Goal: Communication & Community: Answer question/provide support

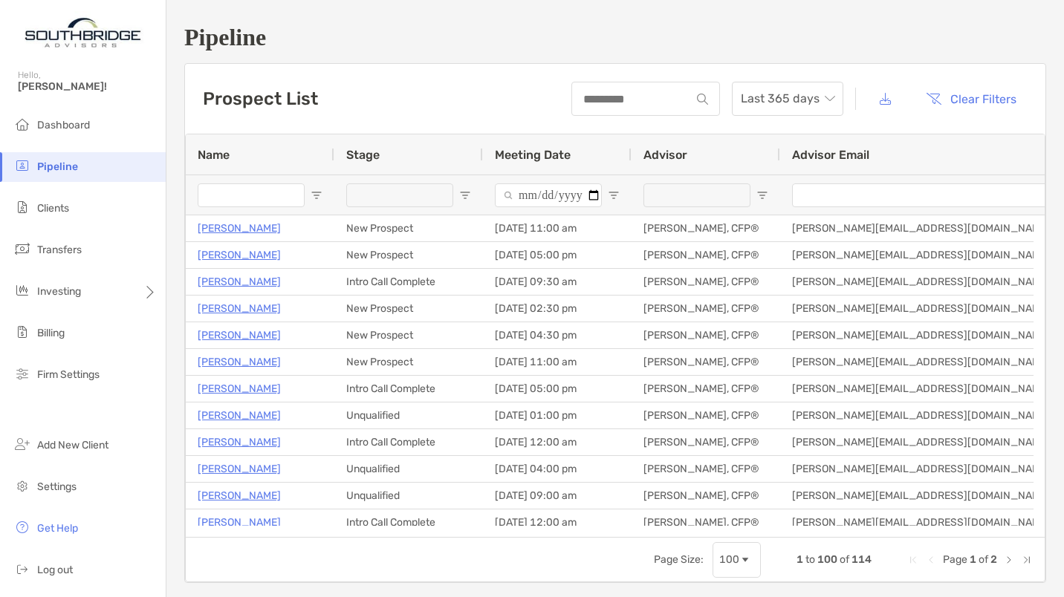
scroll to position [267, 0]
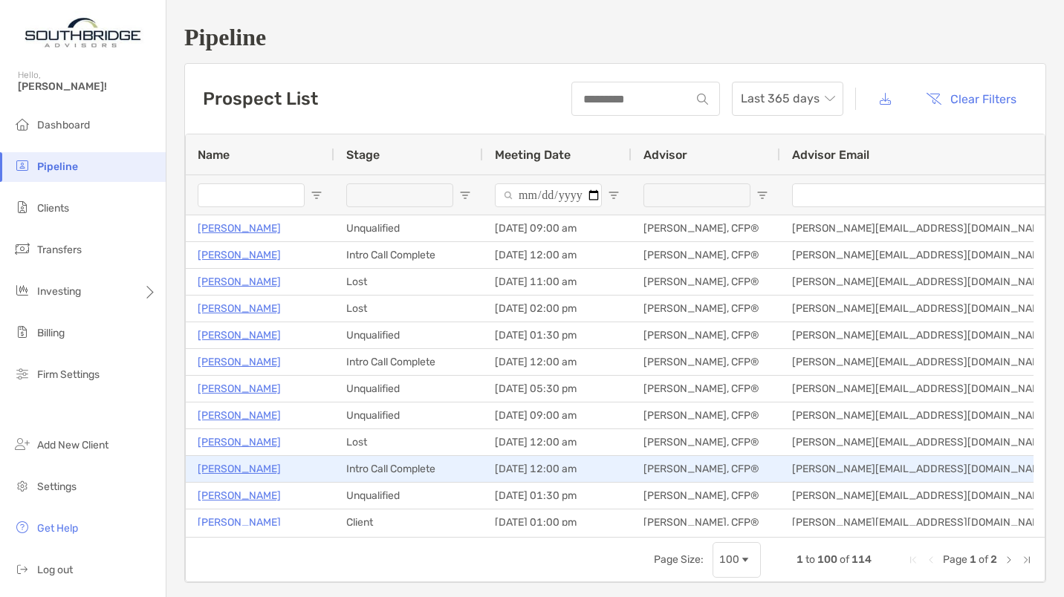
click at [249, 469] on p "[PERSON_NAME]" at bounding box center [239, 469] width 83 height 19
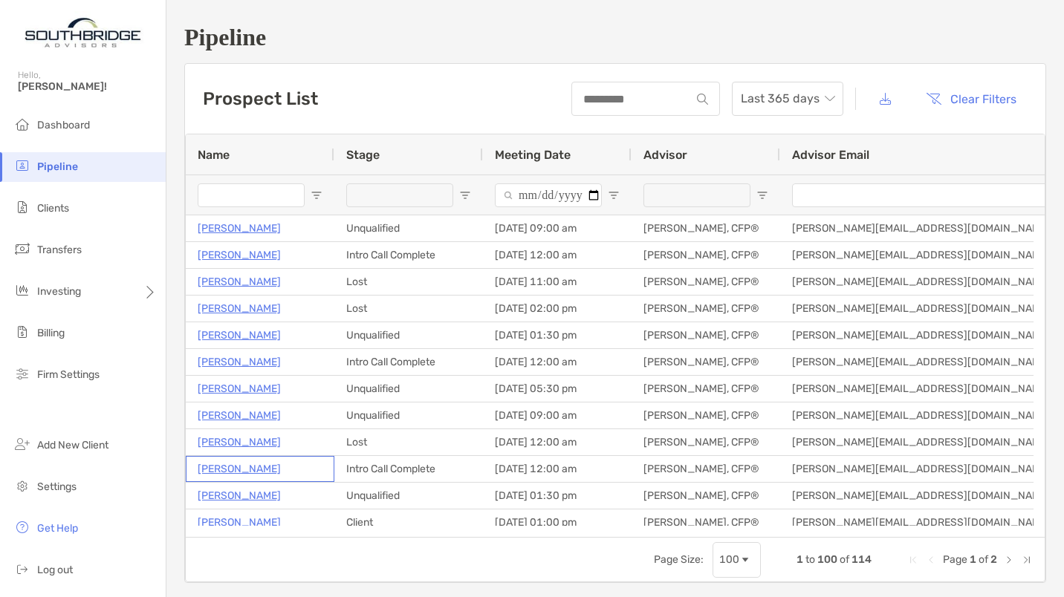
scroll to position [0, 0]
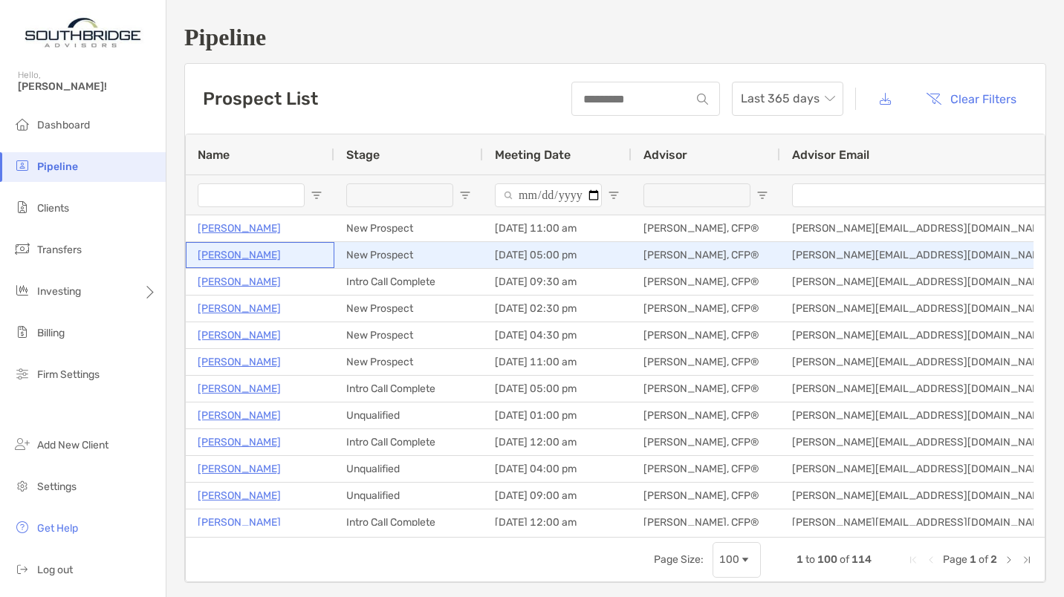
click at [253, 258] on p "Michael Summerour" at bounding box center [239, 255] width 83 height 19
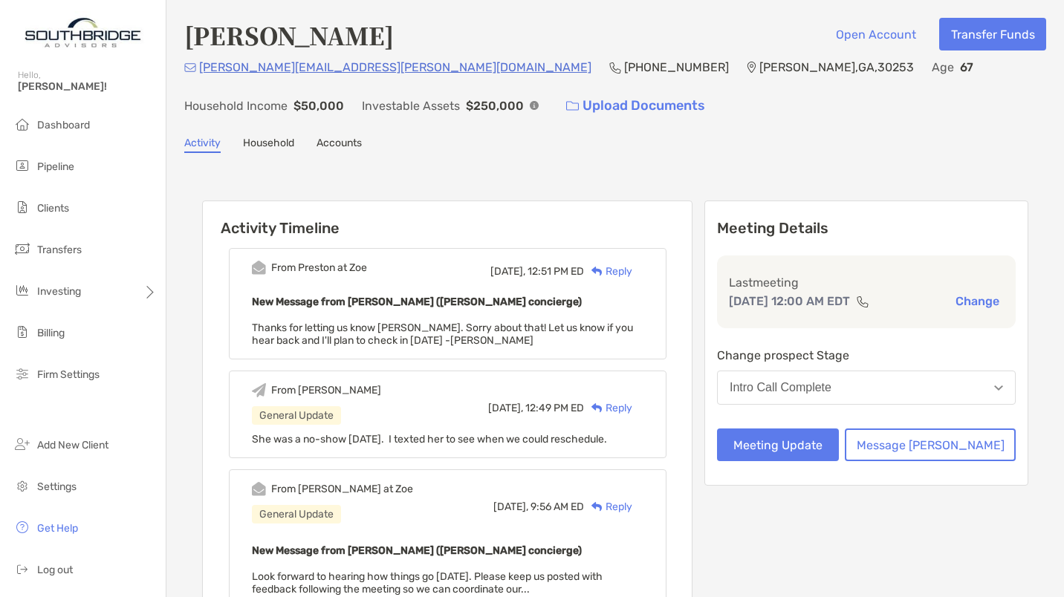
click at [629, 269] on div "Reply" at bounding box center [608, 272] width 48 height 16
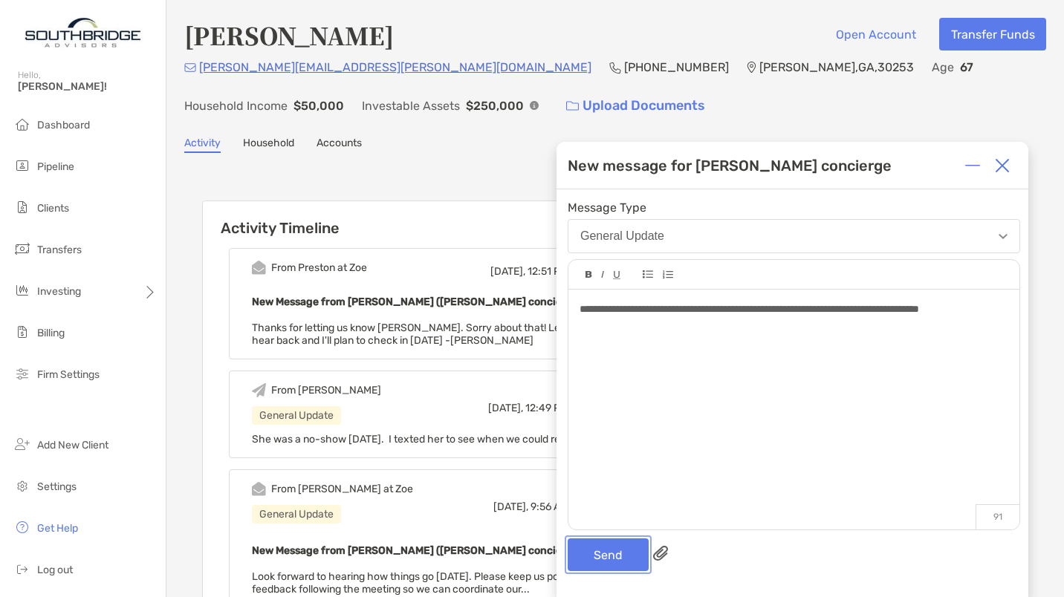
click at [601, 550] on button "Send" at bounding box center [607, 555] width 81 height 33
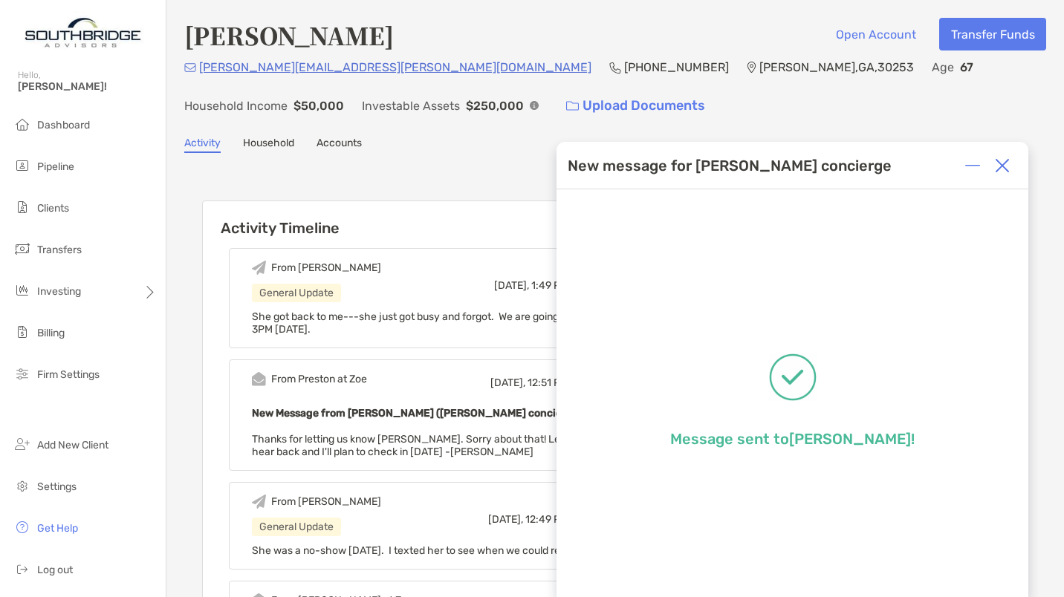
click at [1003, 162] on img at bounding box center [1002, 165] width 15 height 15
